Goal: Register for event/course

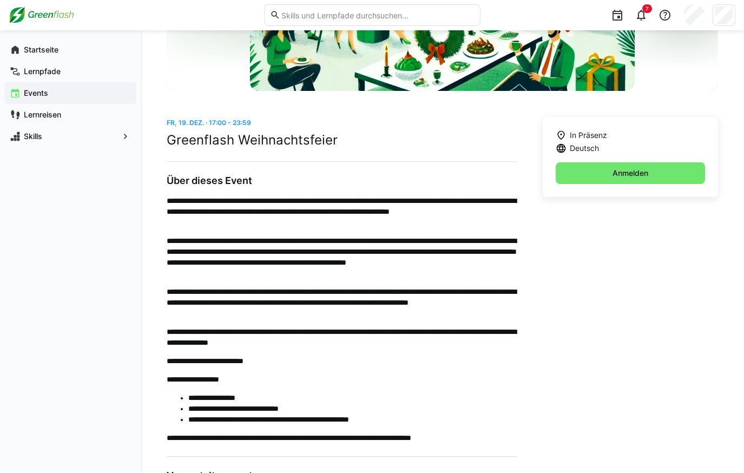
scroll to position [257, 0]
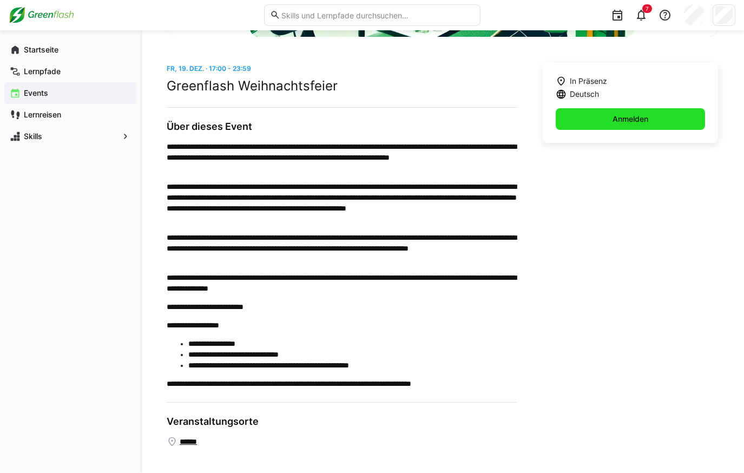
click at [610, 115] on span "Anmelden" at bounding box center [630, 119] width 149 height 22
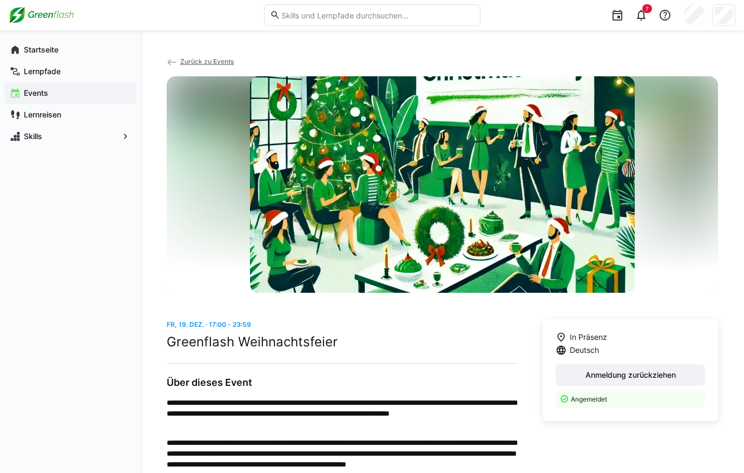
scroll to position [0, 0]
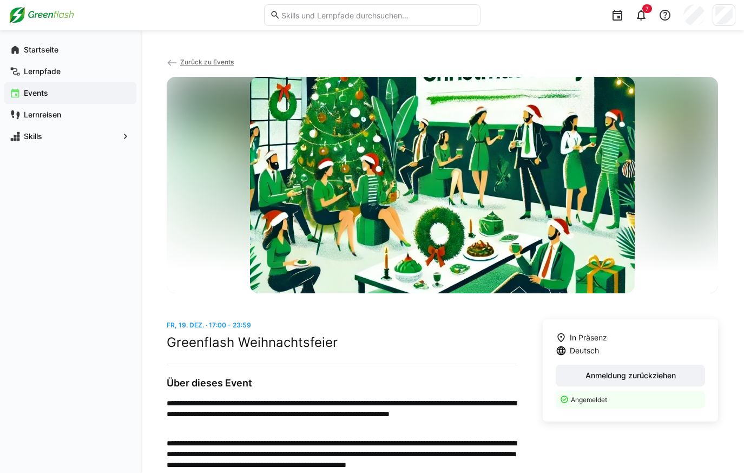
click at [0, 0] on app-navigation-label "Events" at bounding box center [0, 0] width 0 height 0
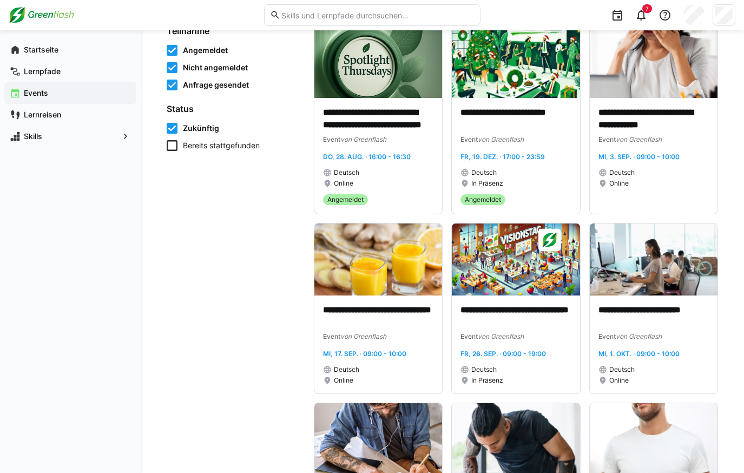
scroll to position [162, 0]
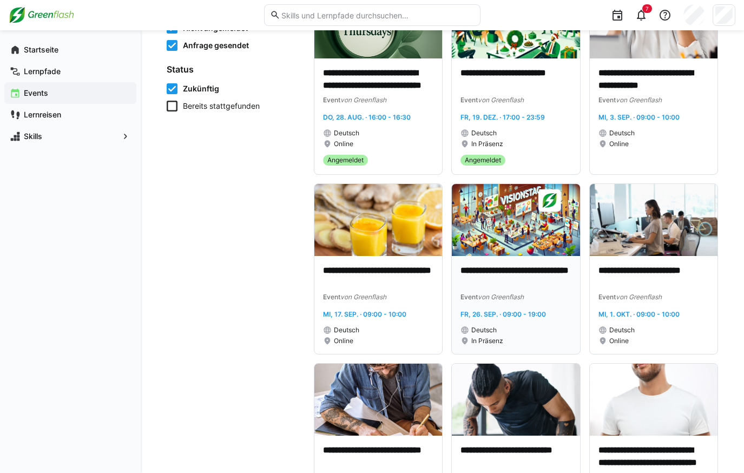
click at [543, 294] on div "Event von Greenflash" at bounding box center [516, 296] width 110 height 11
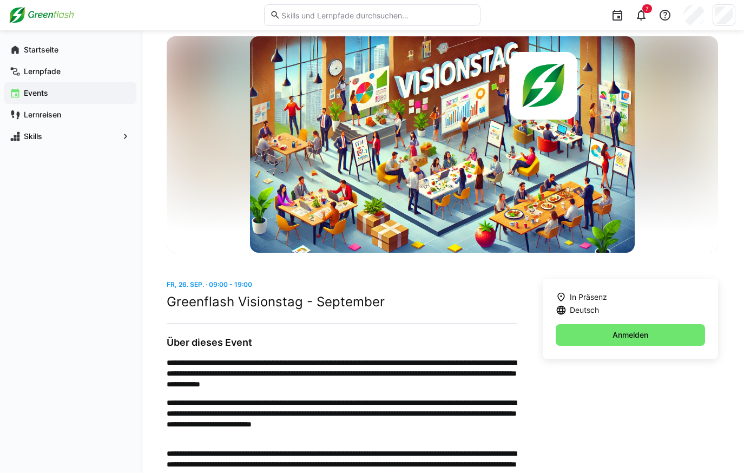
scroll to position [136, 0]
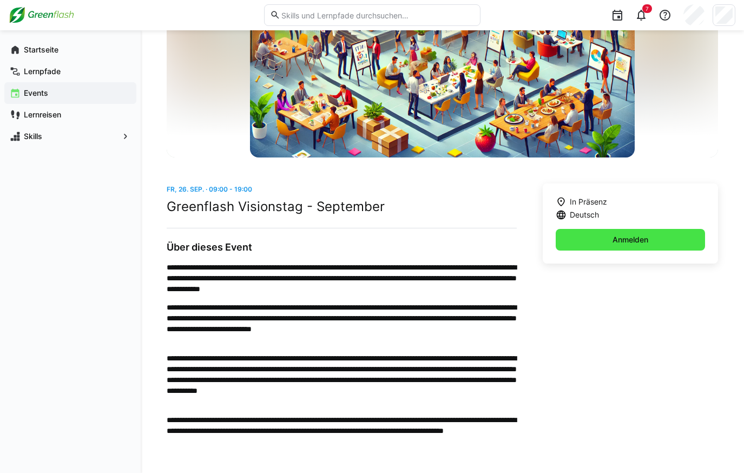
click at [615, 233] on span "Anmelden" at bounding box center [630, 240] width 149 height 22
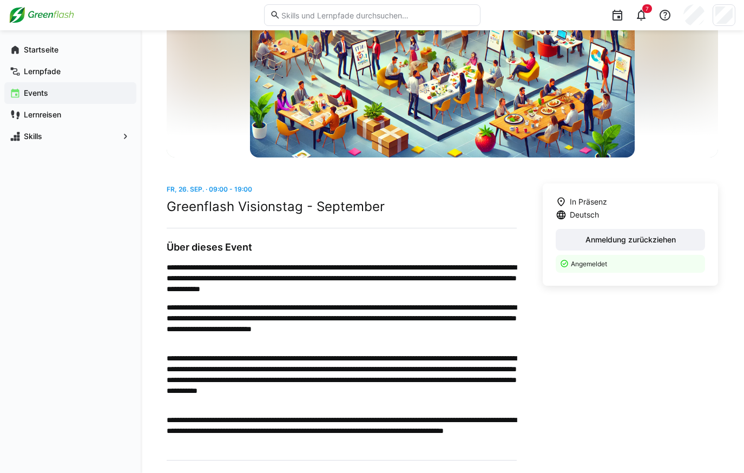
click at [49, 93] on span "Events" at bounding box center [76, 93] width 109 height 11
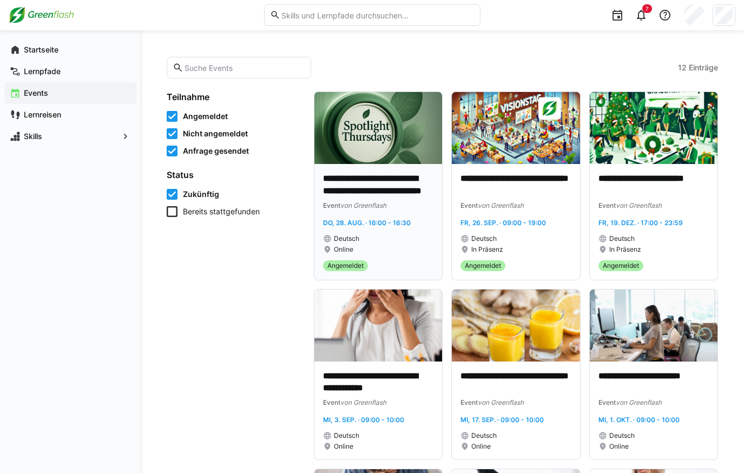
scroll to position [51, 0]
